Goal: Task Accomplishment & Management: Manage account settings

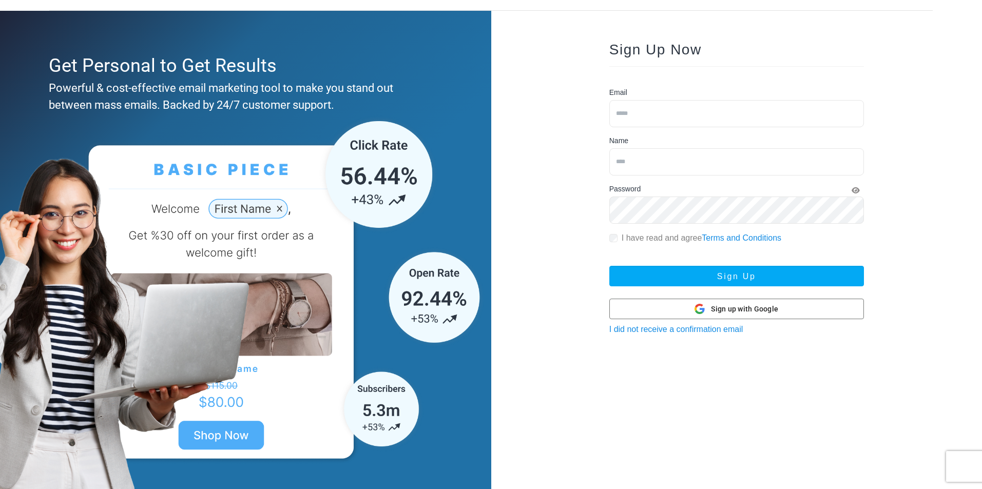
scroll to position [46, 0]
click at [706, 309] on div "Sign up with Google Sign up with Google" at bounding box center [736, 308] width 84 height 19
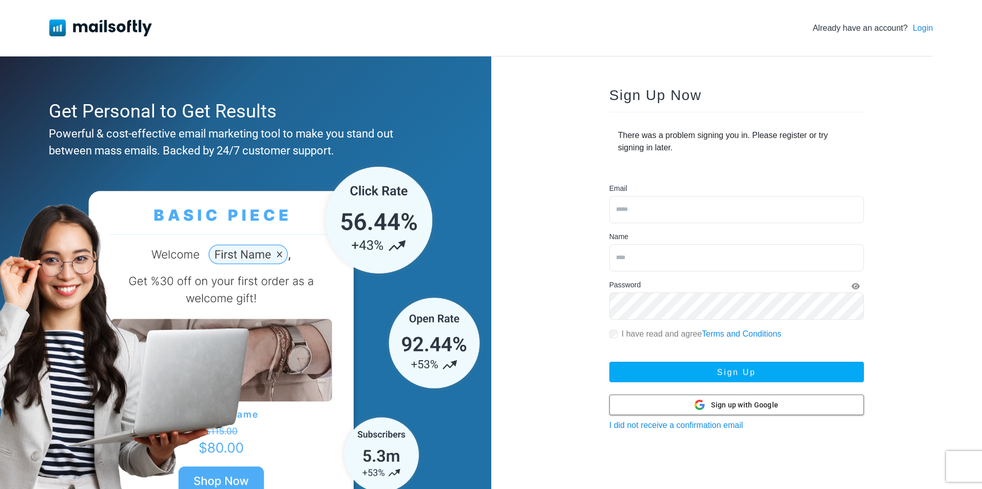
click at [667, 410] on div at bounding box center [736, 404] width 253 height 19
click at [924, 28] on link "Login" at bounding box center [922, 28] width 20 height 12
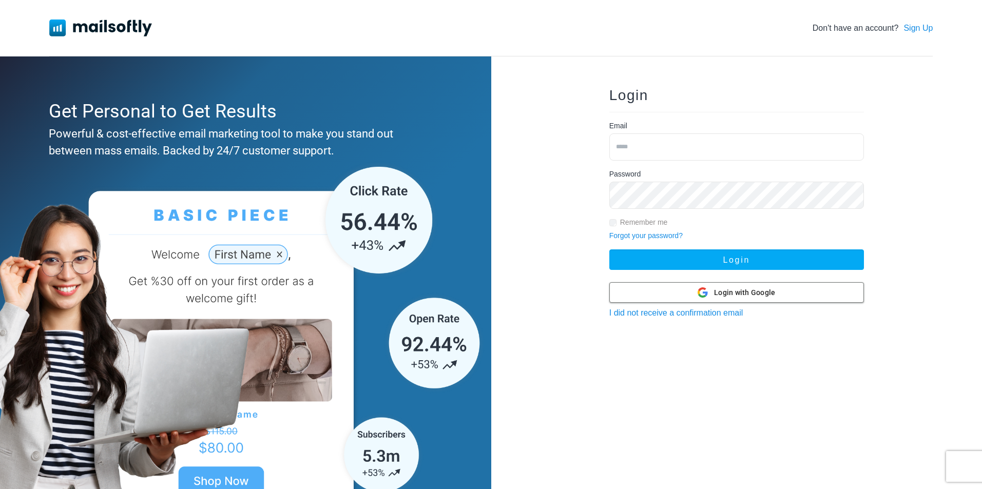
click at [708, 290] on icon at bounding box center [702, 292] width 10 height 10
